Goal: Task Accomplishment & Management: Manage account settings

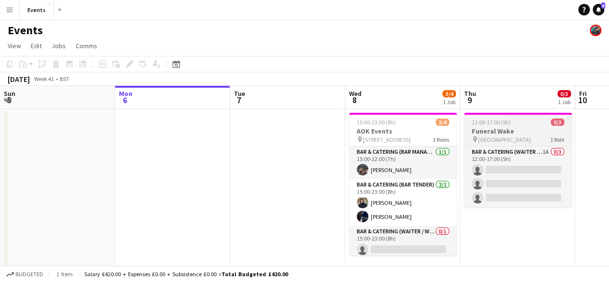
scroll to position [0, 337]
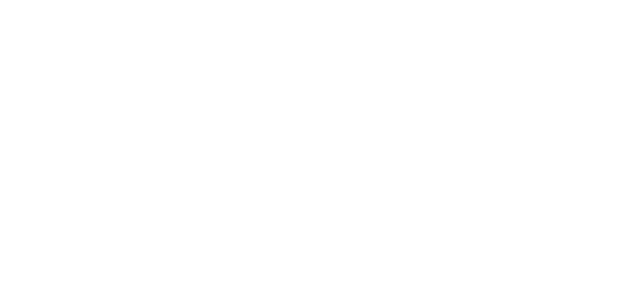
click at [304, 112] on div at bounding box center [308, 141] width 617 height 282
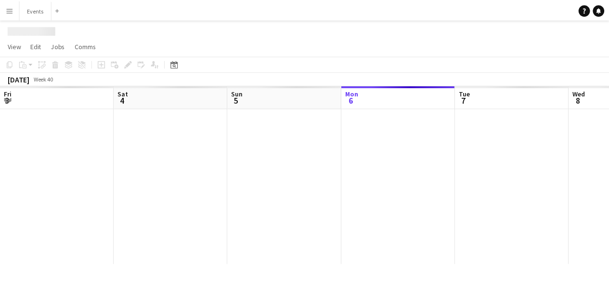
scroll to position [0, 230]
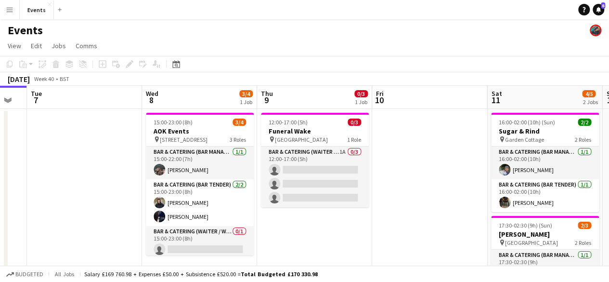
drag, startPoint x: 490, startPoint y: 229, endPoint x: 285, endPoint y: 226, distance: 204.8
click at [285, 226] on app-calendar-viewport "Fri 3 Sat 4 Sun 5 Mon 6 Tue 7 Wed 8 3/4 1 Job Thu 9 0/3 1 Job Fri 10 Sat 11 4/5…" at bounding box center [304, 240] width 609 height 308
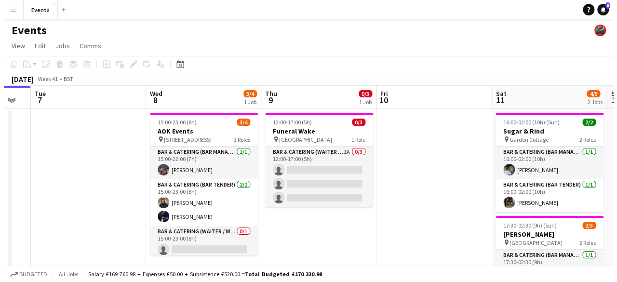
scroll to position [0, 435]
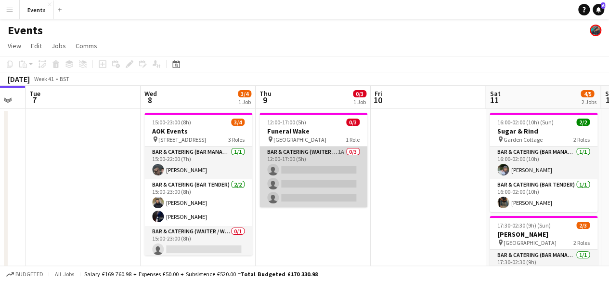
click at [288, 152] on app-card-role "Bar & Catering (Waiter / waitress) 1A 0/3 12:00-17:00 (5h) single-neutral-actio…" at bounding box center [314, 176] width 108 height 61
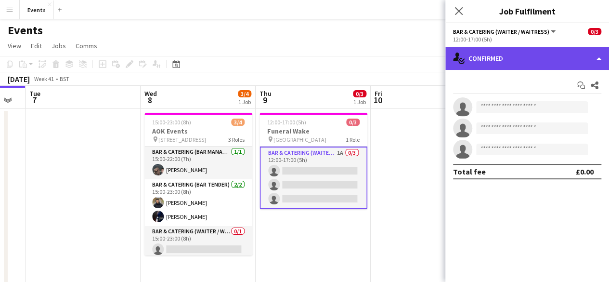
click at [512, 60] on div "single-neutral-actions-check-2 Confirmed" at bounding box center [528, 58] width 164 height 23
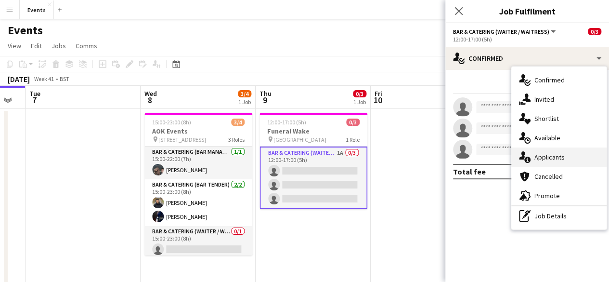
click at [554, 153] on span "Applicants" at bounding box center [550, 157] width 30 height 9
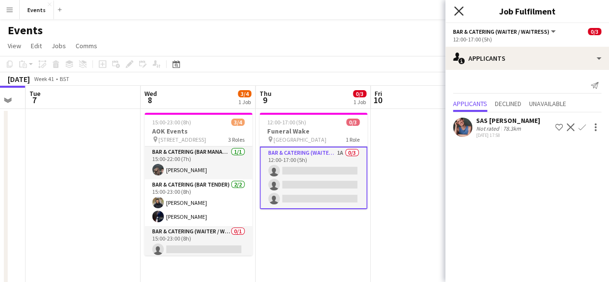
click at [459, 7] on icon "Close pop-in" at bounding box center [458, 10] width 9 height 9
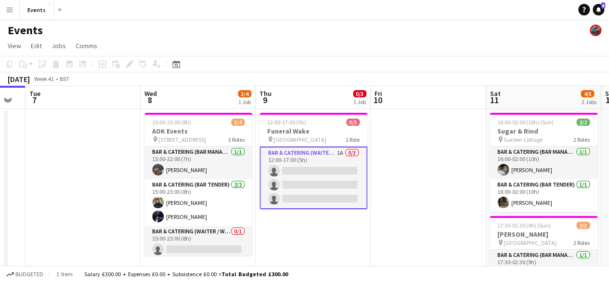
click at [305, 152] on app-card-role "Bar & Catering (Waiter / waitress) 1A 0/3 12:00-17:00 (5h) single-neutral-actio…" at bounding box center [314, 177] width 108 height 63
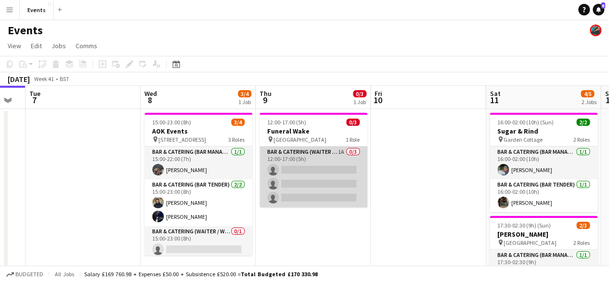
click at [305, 152] on app-card-role "Bar & Catering (Waiter / waitress) 1A 0/3 12:00-17:00 (5h) single-neutral-actio…" at bounding box center [314, 176] width 108 height 61
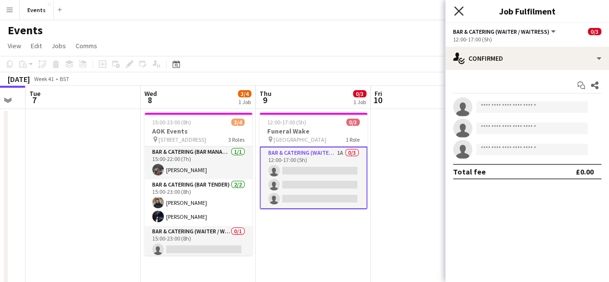
click at [461, 8] on icon at bounding box center [458, 10] width 9 height 9
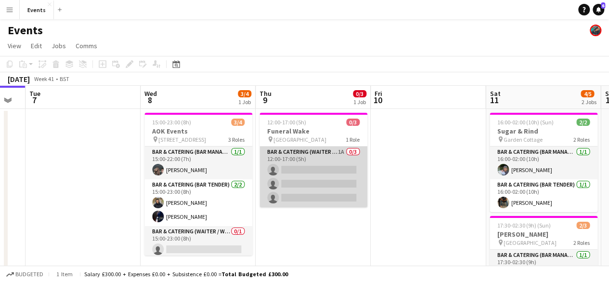
click at [291, 157] on app-card-role "Bar & Catering (Waiter / waitress) 1A 0/3 12:00-17:00 (5h) single-neutral-actio…" at bounding box center [314, 176] width 108 height 61
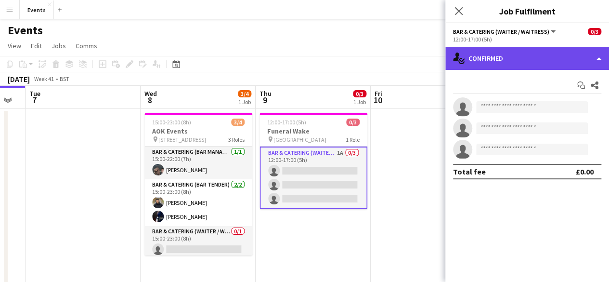
click at [543, 63] on div "single-neutral-actions-check-2 Confirmed" at bounding box center [528, 58] width 164 height 23
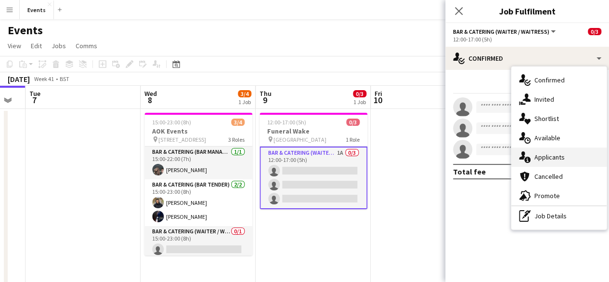
click at [552, 155] on span "Applicants" at bounding box center [550, 157] width 30 height 9
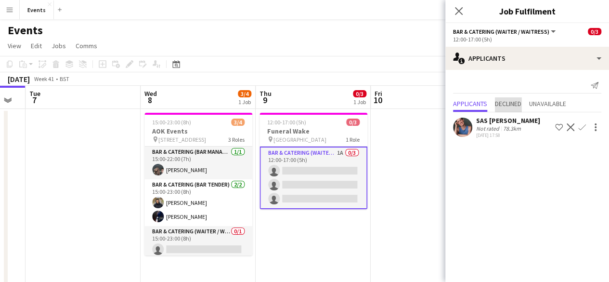
click at [504, 97] on span "Declined" at bounding box center [508, 104] width 26 height 14
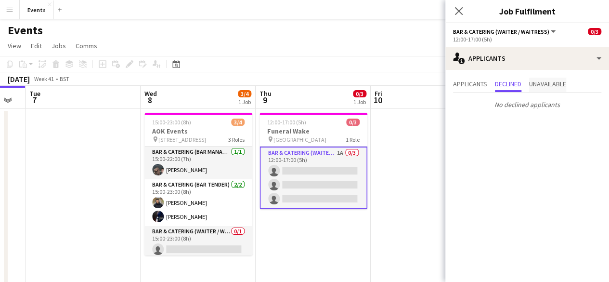
click at [544, 87] on span "Unavailable" at bounding box center [547, 83] width 37 height 7
click at [471, 83] on span "Applicants" at bounding box center [470, 83] width 34 height 7
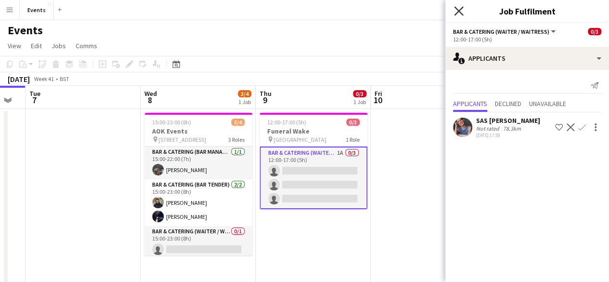
click at [457, 7] on icon "Close pop-in" at bounding box center [458, 10] width 9 height 9
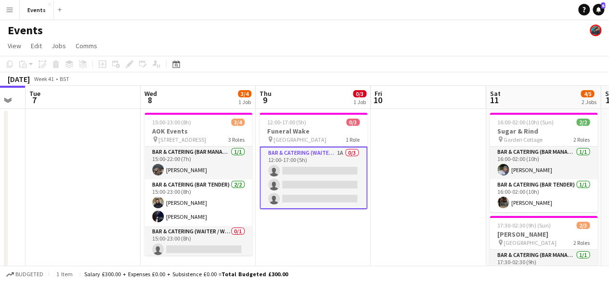
click at [304, 151] on app-card-role "Bar & Catering (Waiter / waitress) 1A 0/3 12:00-17:00 (5h) single-neutral-actio…" at bounding box center [314, 177] width 108 height 63
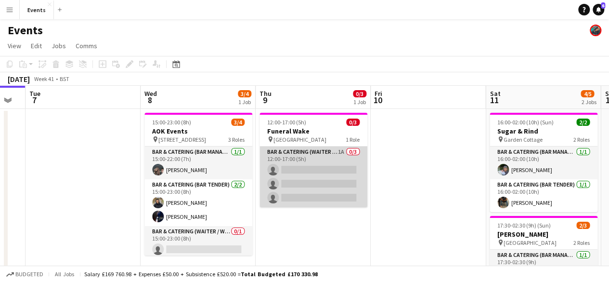
click at [304, 153] on app-card-role "Bar & Catering (Waiter / waitress) 1A 0/3 12:00-17:00 (5h) single-neutral-actio…" at bounding box center [314, 176] width 108 height 61
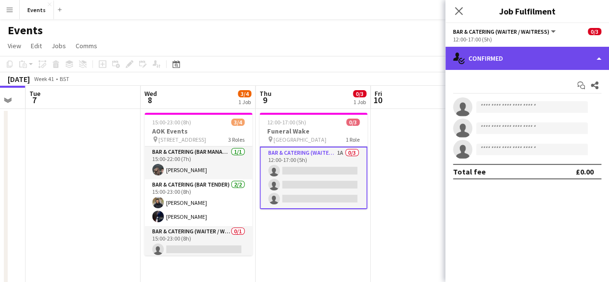
click at [494, 57] on div "single-neutral-actions-check-2 Confirmed" at bounding box center [528, 58] width 164 height 23
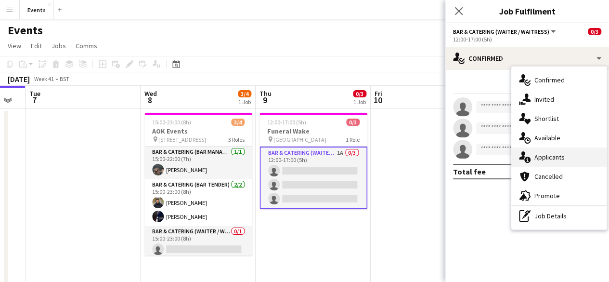
click at [551, 155] on span "Applicants" at bounding box center [550, 157] width 30 height 9
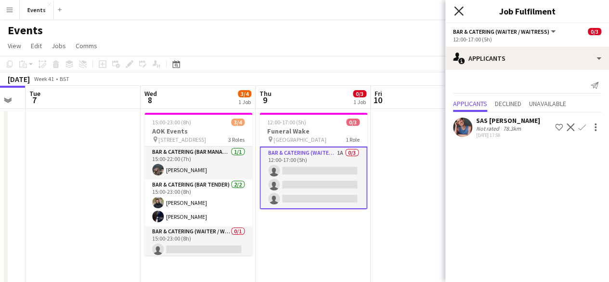
click at [460, 12] on icon at bounding box center [458, 10] width 9 height 9
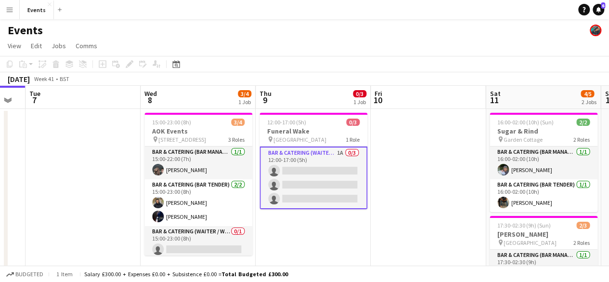
click at [316, 152] on app-card-role "Bar & Catering (Waiter / waitress) 1A 0/3 12:00-17:00 (5h) single-neutral-actio…" at bounding box center [314, 177] width 108 height 63
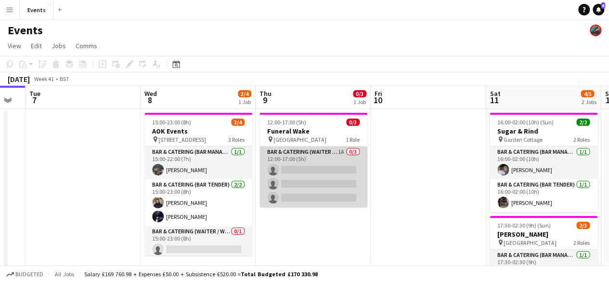
click at [316, 152] on app-card-role "Bar & Catering (Waiter / waitress) 1A 0/3 12:00-17:00 (5h) single-neutral-actio…" at bounding box center [314, 176] width 108 height 61
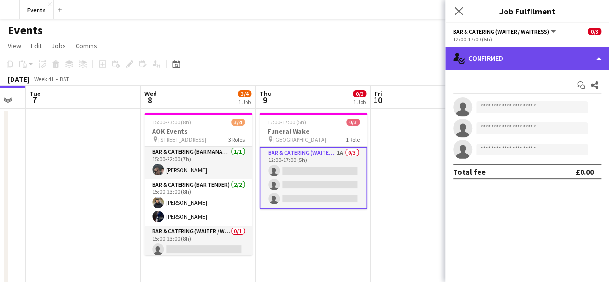
click at [530, 62] on div "single-neutral-actions-check-2 Confirmed" at bounding box center [528, 58] width 164 height 23
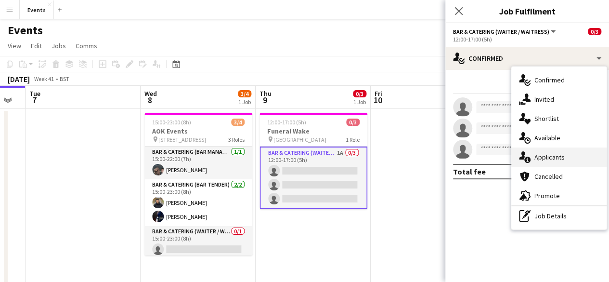
click at [539, 156] on span "Applicants" at bounding box center [550, 157] width 30 height 9
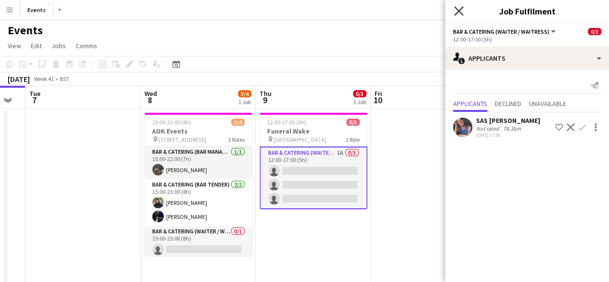
click at [457, 9] on icon at bounding box center [458, 10] width 9 height 9
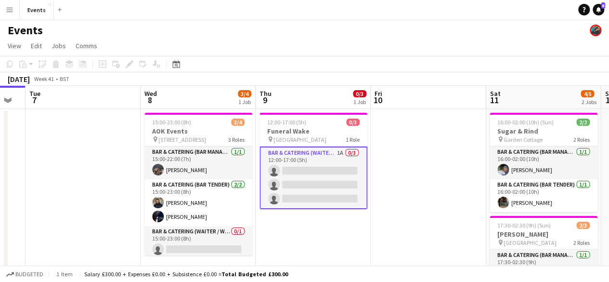
click at [5, 8] on button "Menu" at bounding box center [9, 9] width 19 height 19
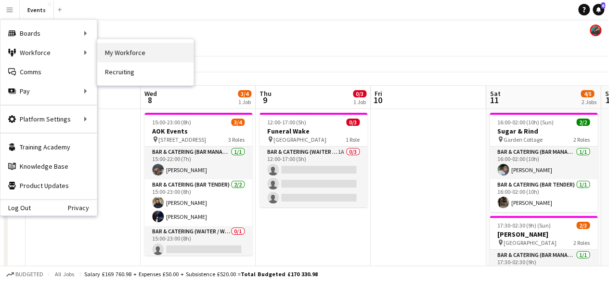
click at [115, 52] on link "My Workforce" at bounding box center [145, 52] width 96 height 19
